Goal: Task Accomplishment & Management: Manage account settings

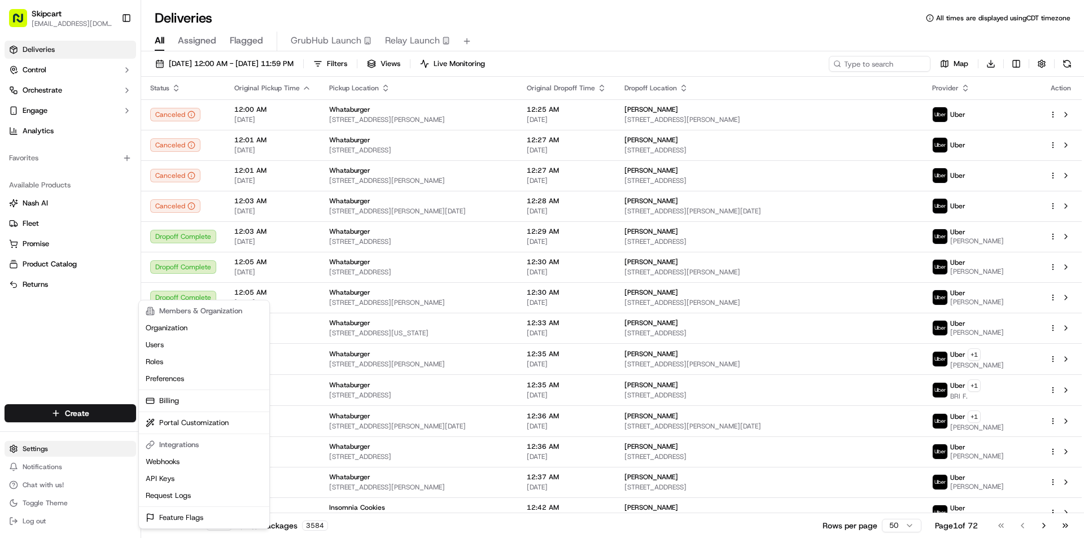
click at [42, 449] on html "Skipcart [EMAIL_ADDRESS][DOMAIN_NAME] Toggle Sidebar Deliveries Control Orchest…" at bounding box center [542, 269] width 1084 height 538
click at [181, 458] on link "Webhooks" at bounding box center [204, 461] width 126 height 17
